Goal: Communication & Community: Answer question/provide support

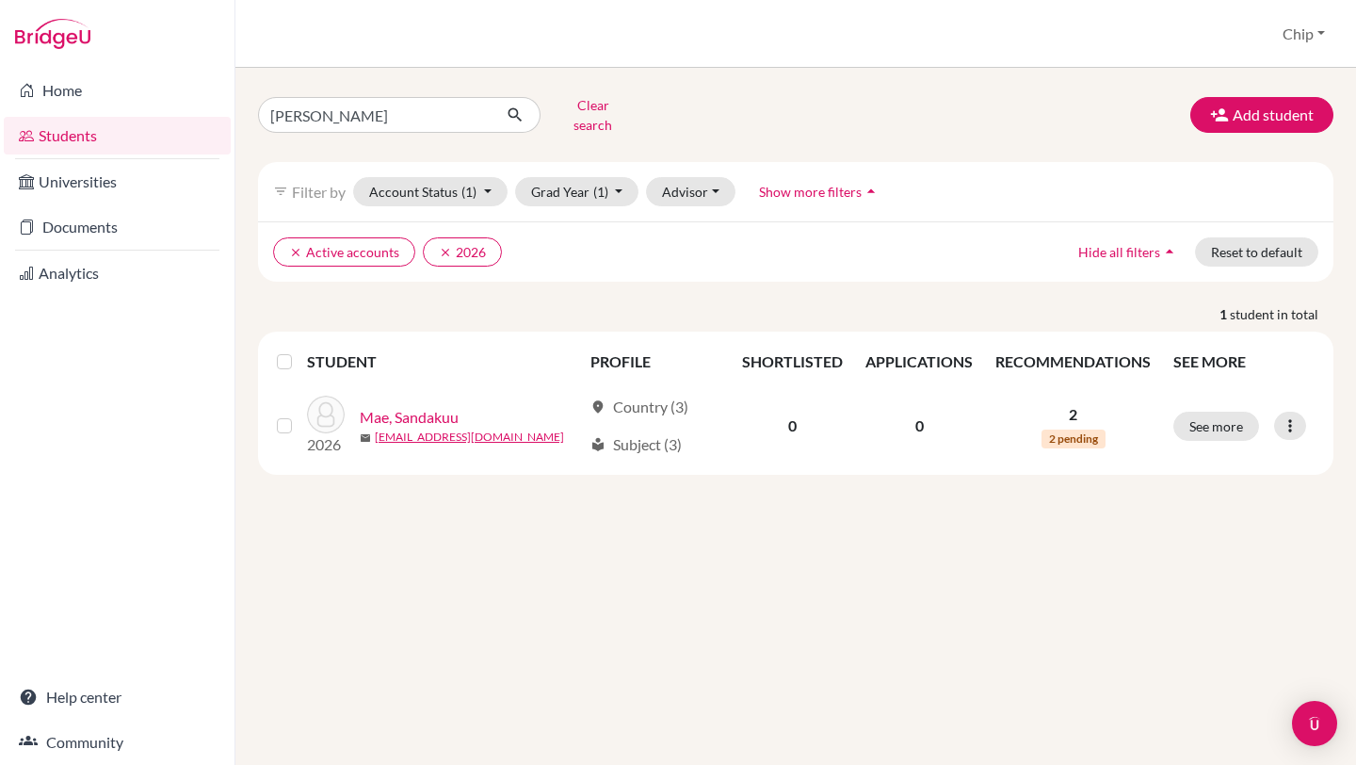
click button "submit" at bounding box center [516, 115] width 50 height 36
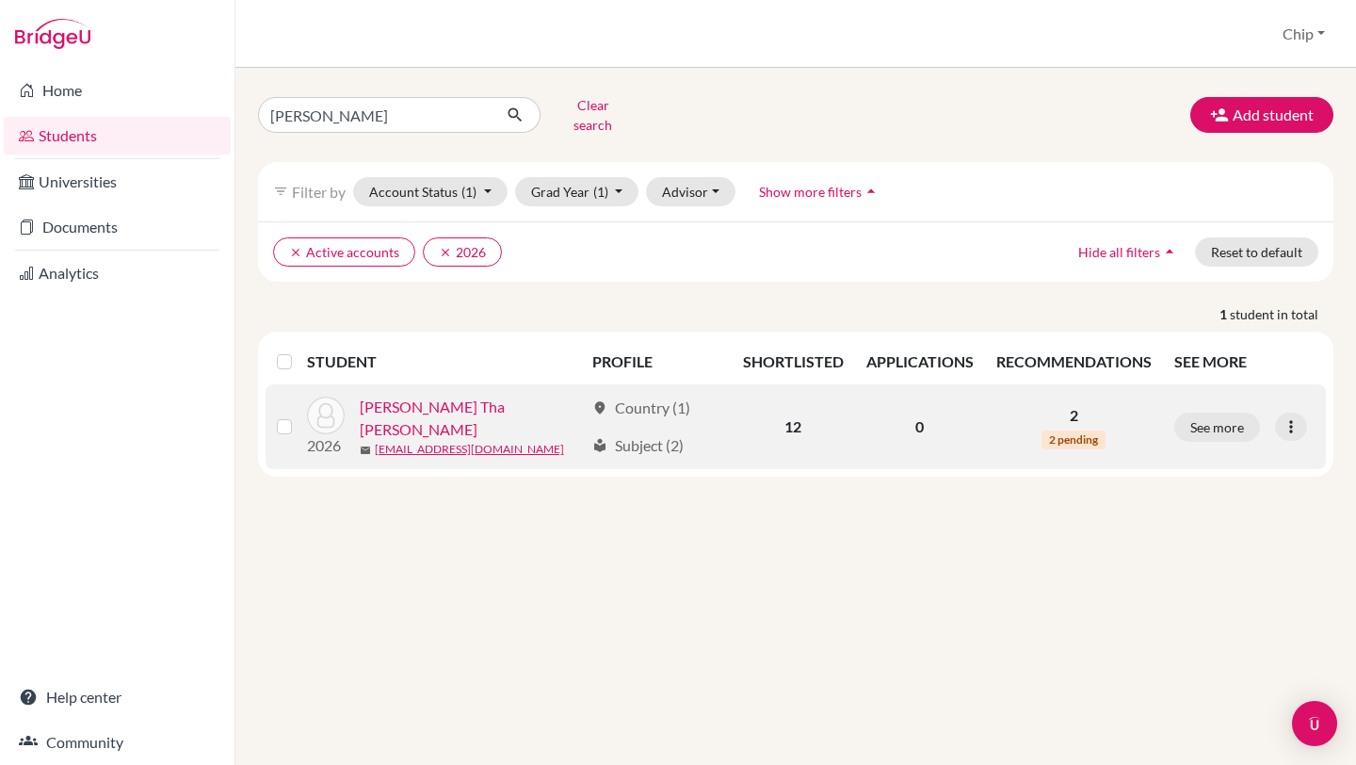
click at [440, 403] on link "[PERSON_NAME] Tha [PERSON_NAME]" at bounding box center [472, 418] width 224 height 45
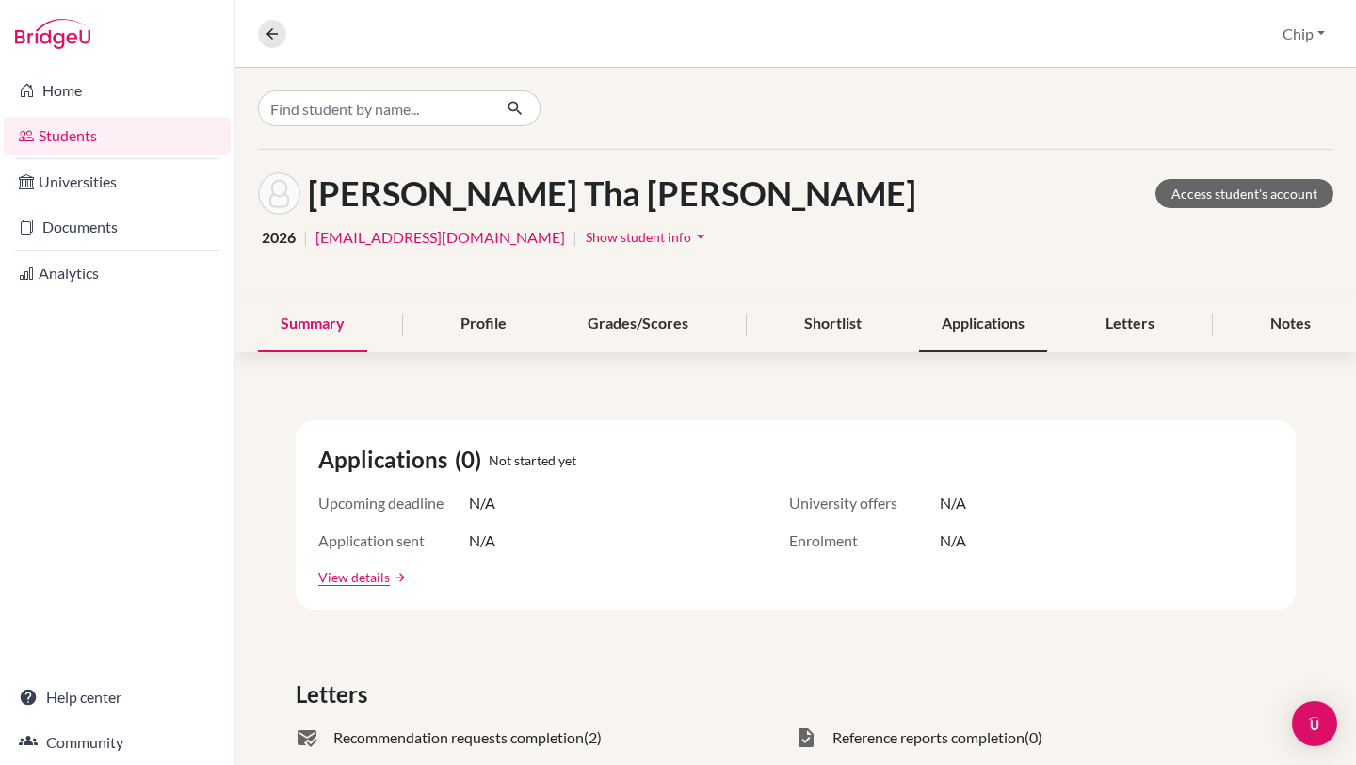
click at [951, 323] on div "Applications" at bounding box center [983, 325] width 128 height 56
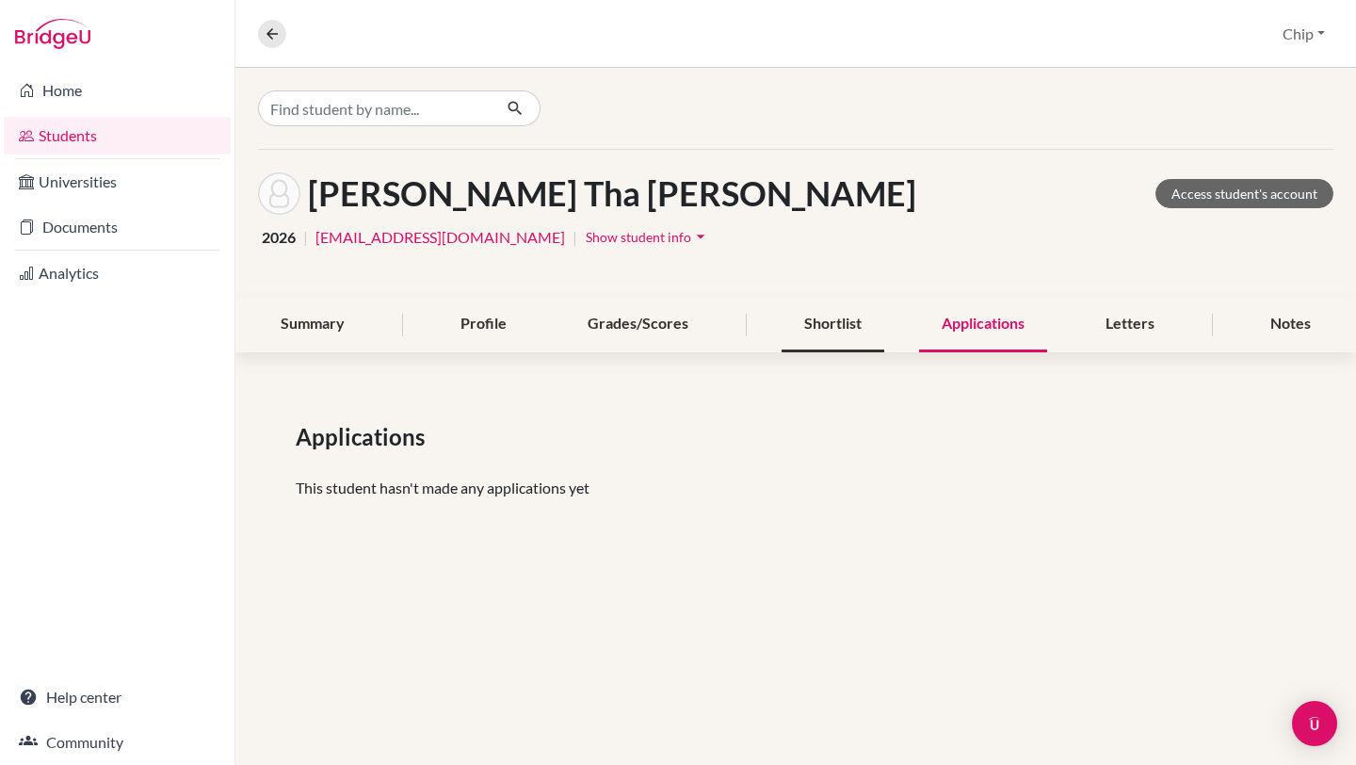
click at [851, 323] on div "Shortlist" at bounding box center [833, 325] width 103 height 56
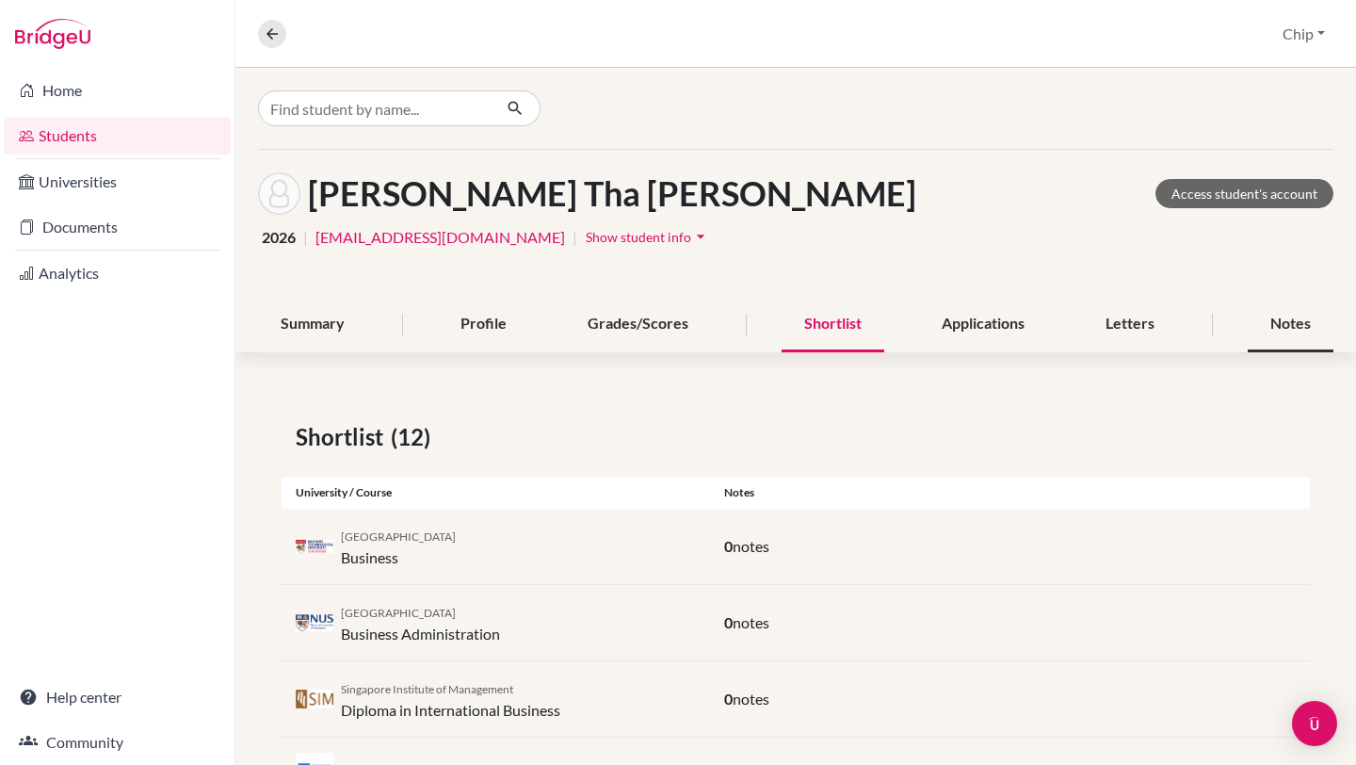
click at [1268, 321] on div "Notes" at bounding box center [1291, 325] width 86 height 56
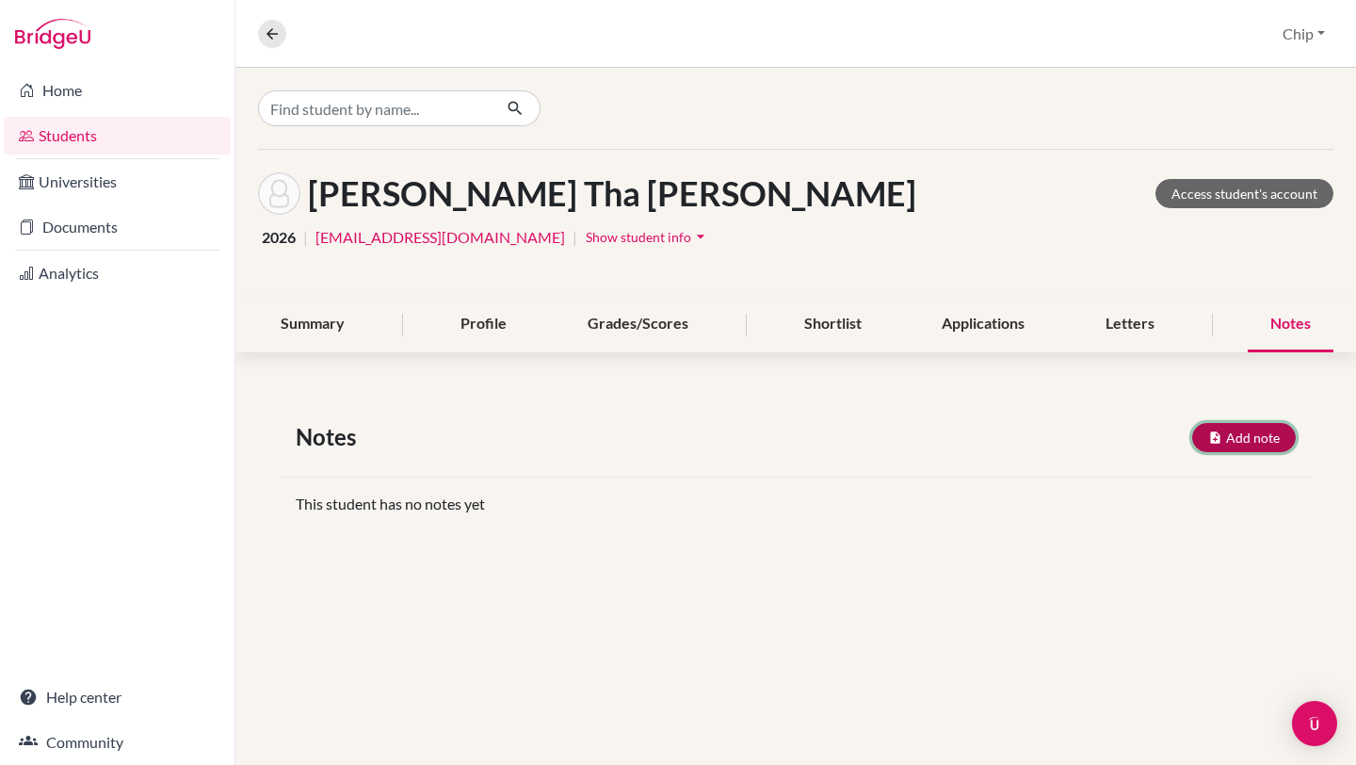
click at [1249, 443] on button "Add note" at bounding box center [1244, 437] width 104 height 29
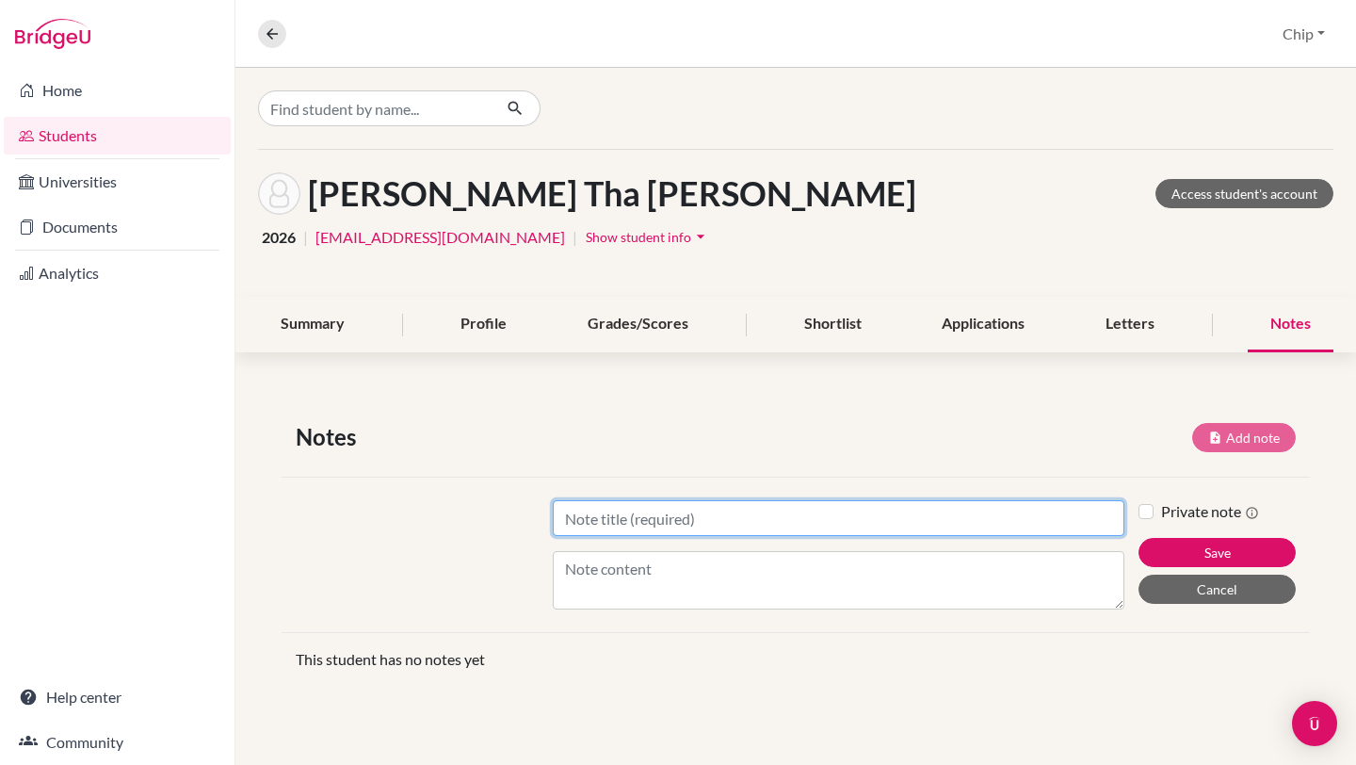
click at [612, 528] on input "Title" at bounding box center [839, 518] width 572 height 36
type input "[DATE]"
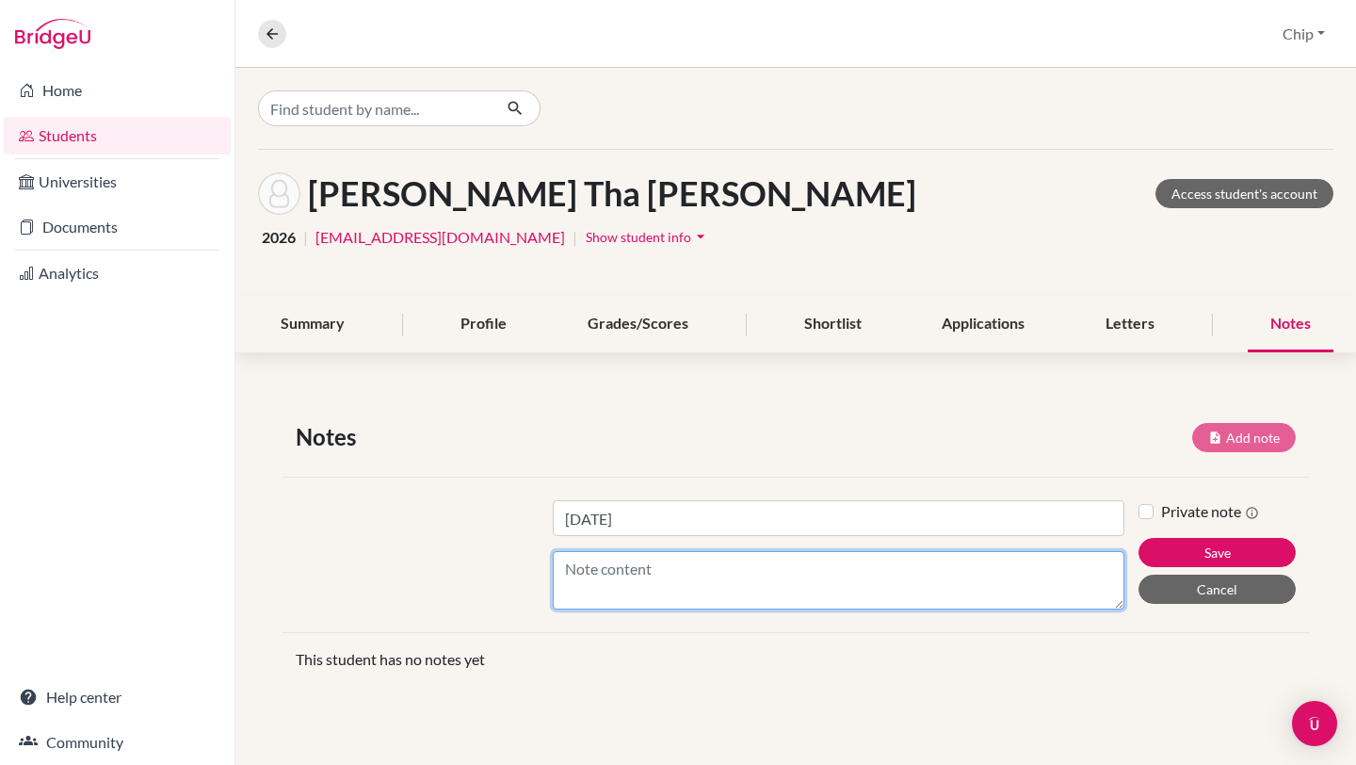
click at [606, 572] on textarea "Content" at bounding box center [839, 580] width 572 height 58
type textarea "Looking at Predicted for [GEOGRAPHIC_DATA]: 6s HL and 36 minimum."
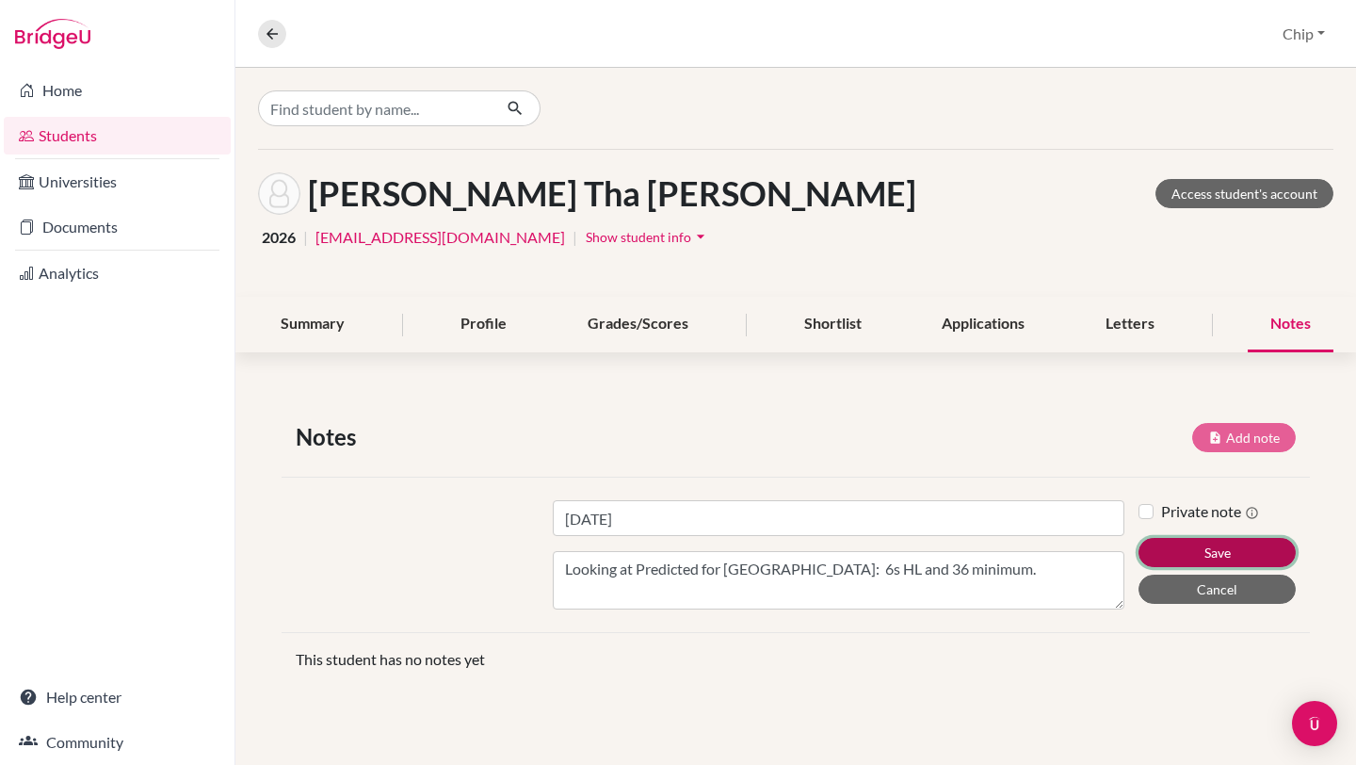
click at [1250, 552] on button "Save" at bounding box center [1217, 552] width 157 height 29
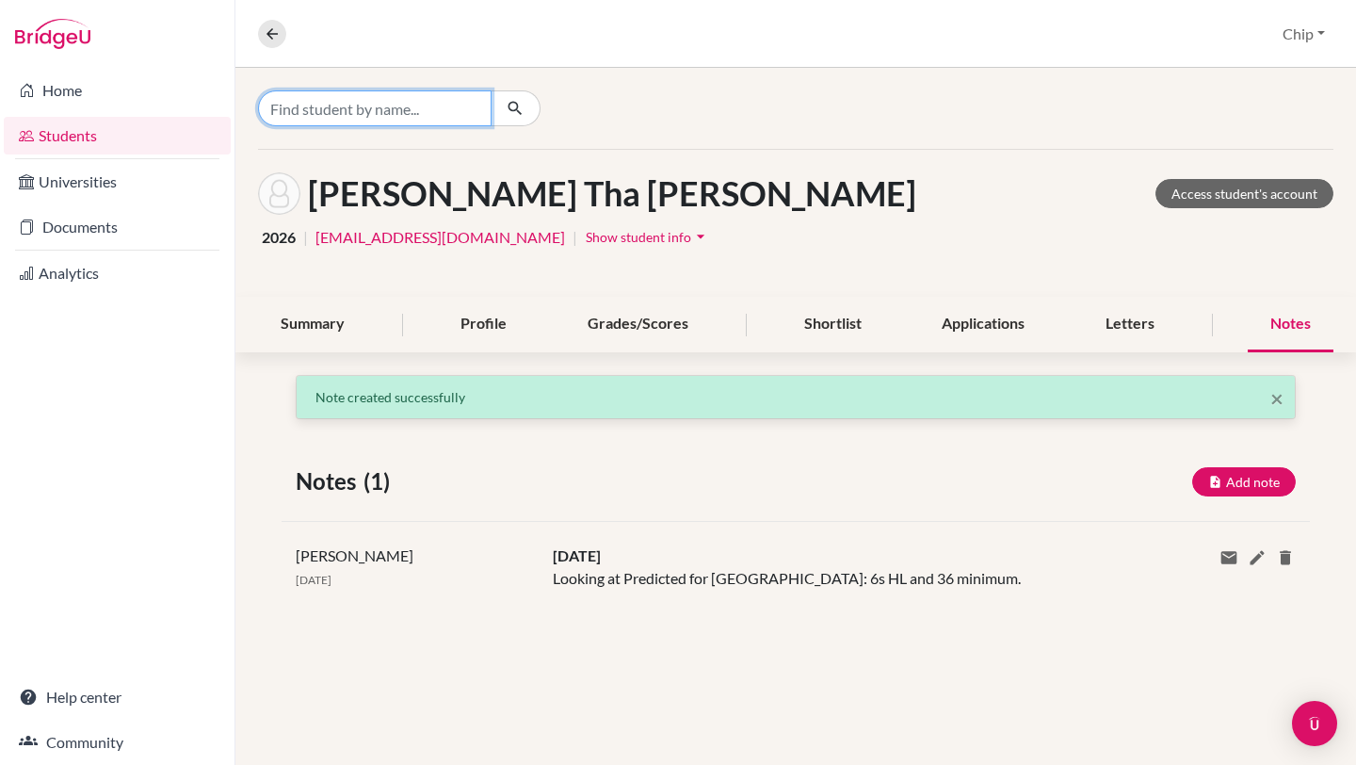
click at [358, 112] on input "Find student by name..." at bounding box center [375, 108] width 234 height 36
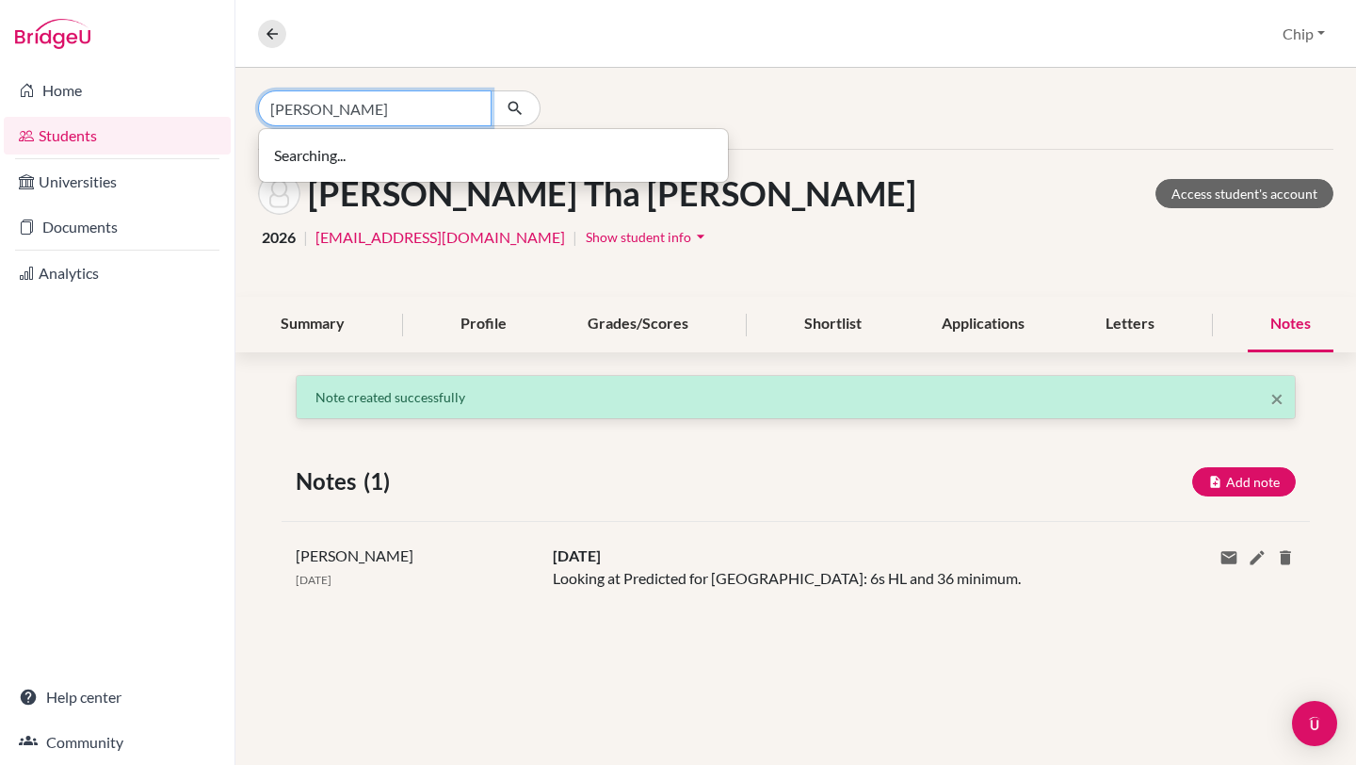
type input "[PERSON_NAME]"
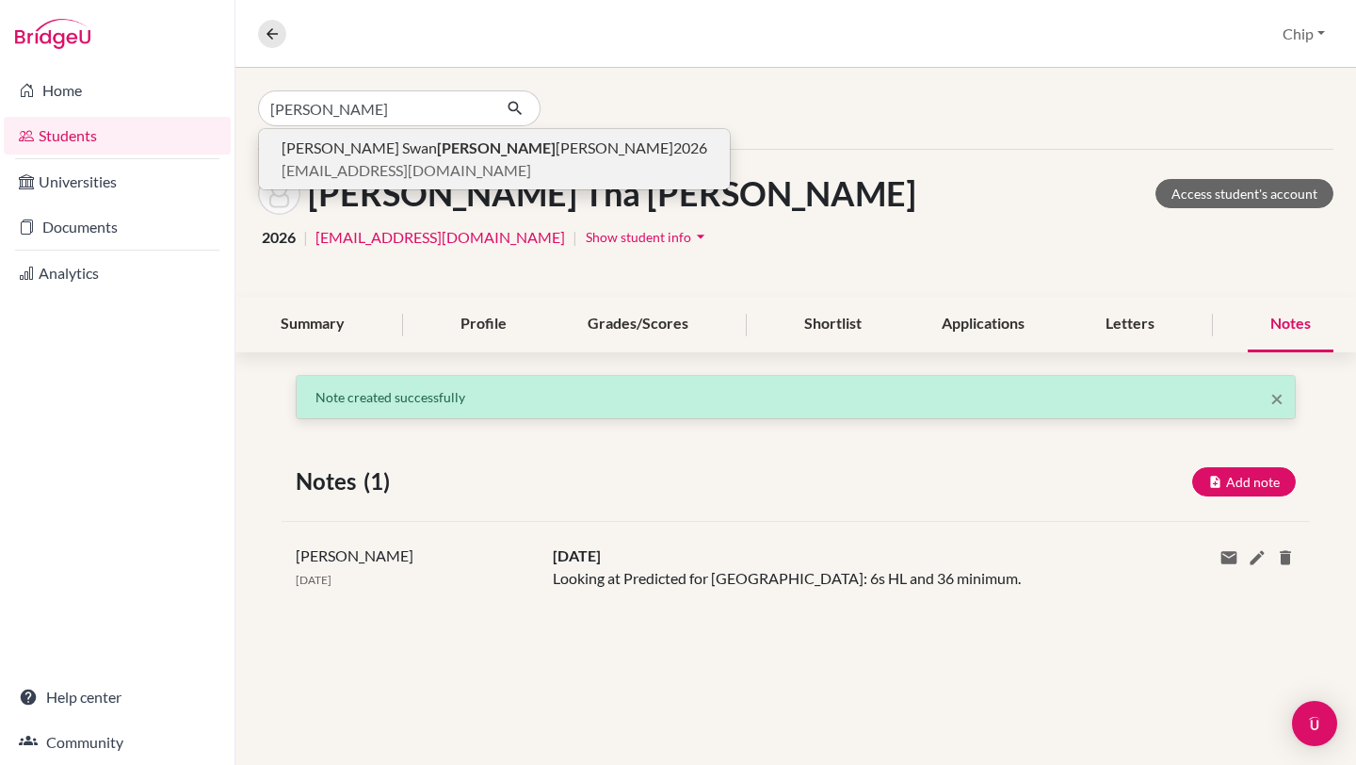
click at [402, 147] on span "[PERSON_NAME] Swan [PERSON_NAME]" at bounding box center [478, 148] width 392 height 23
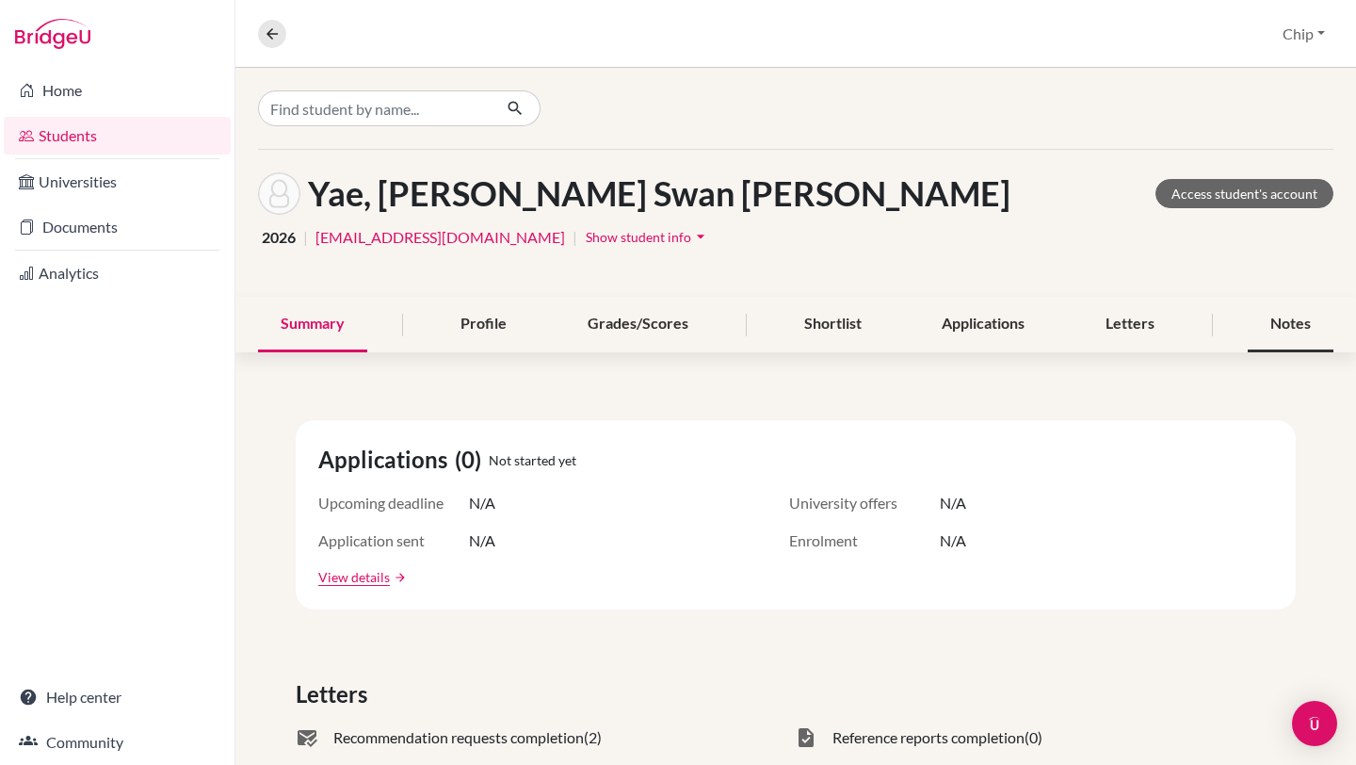
click at [1270, 322] on div "Notes" at bounding box center [1291, 325] width 86 height 56
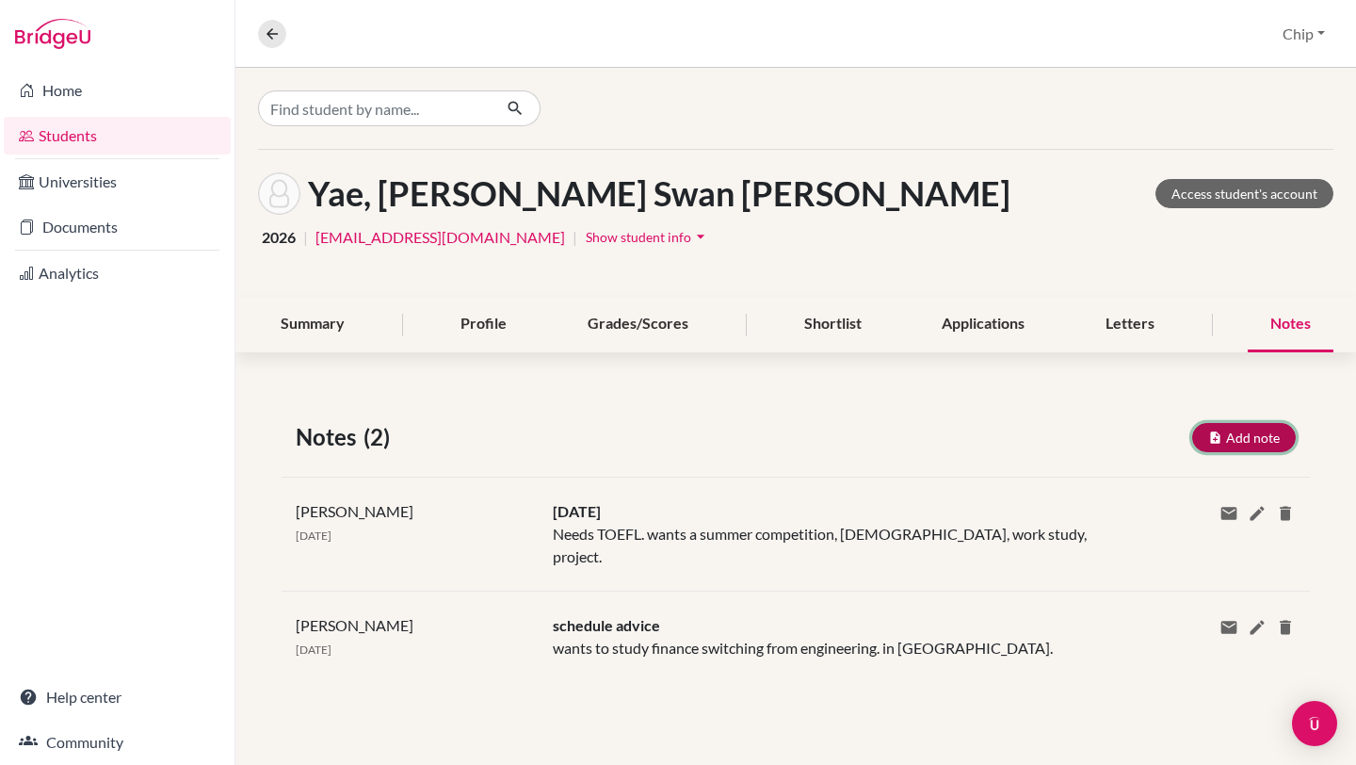
click at [1263, 438] on button "Add note" at bounding box center [1244, 437] width 104 height 29
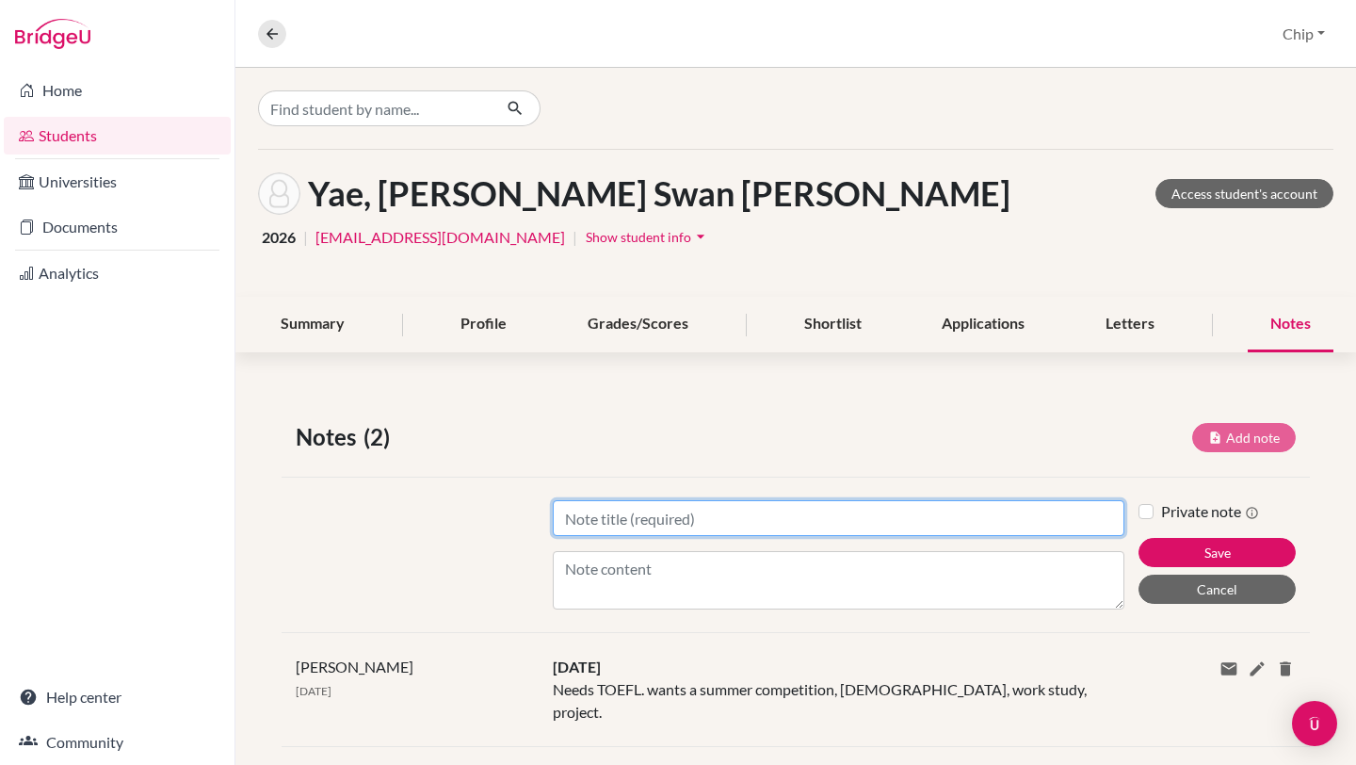
click at [627, 514] on input "Title" at bounding box center [839, 518] width 572 height 36
type input "[DATE]"
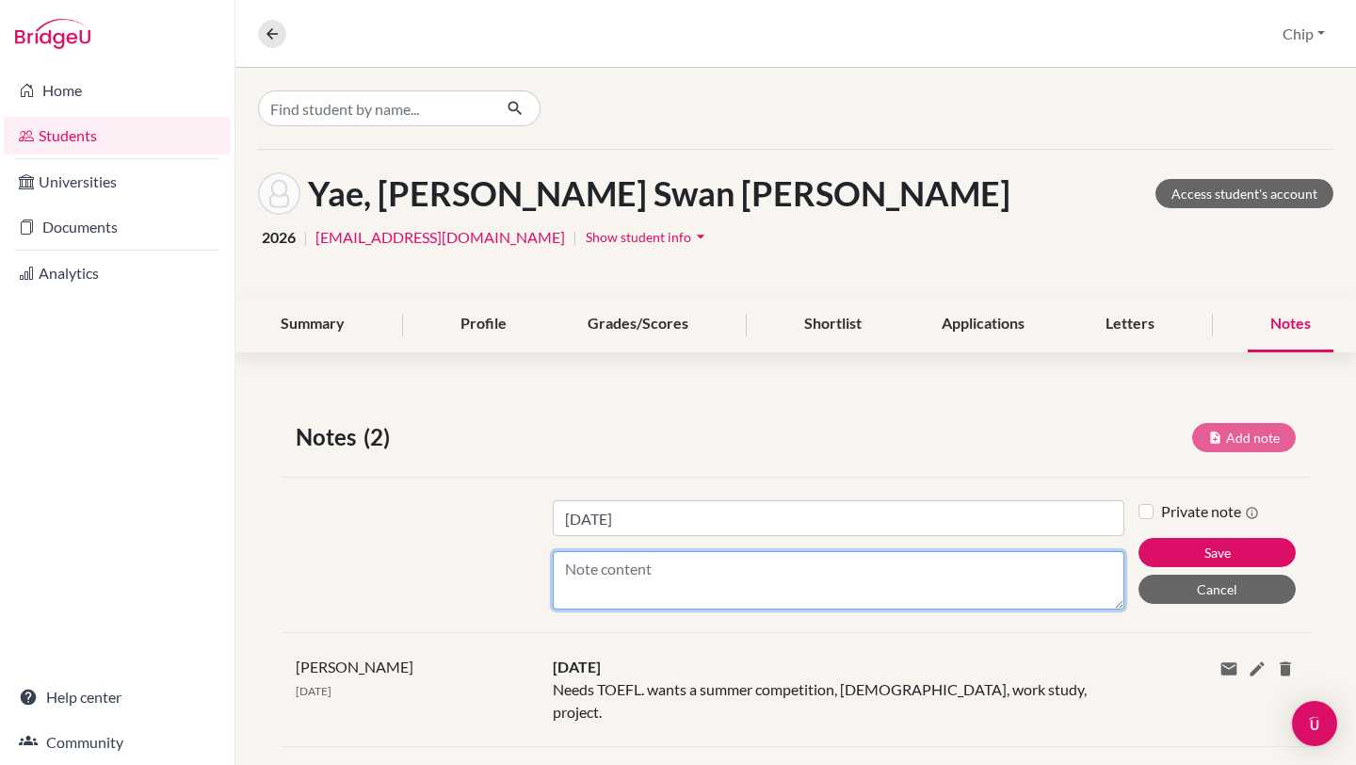
click at [597, 570] on textarea "Content" at bounding box center [839, 580] width 572 height 58
type textarea "UCAS: LSE, [GEOGRAPHIC_DATA], [GEOGRAPHIC_DATA], ...."
